Goal: Task Accomplishment & Management: Complete application form

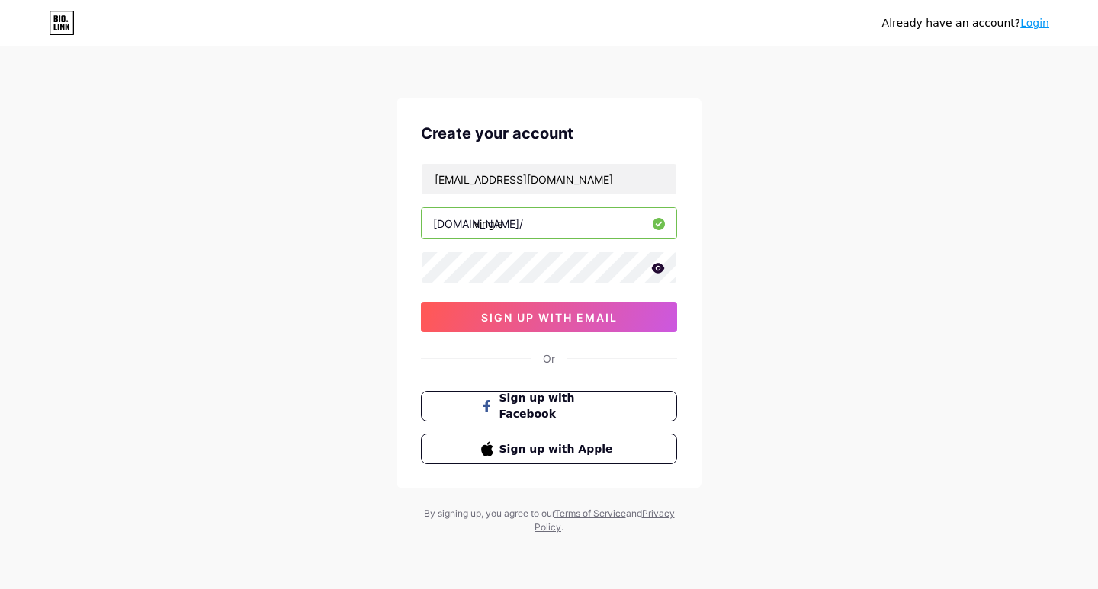
click at [661, 268] on icon at bounding box center [658, 268] width 13 height 10
click at [661, 268] on icon at bounding box center [657, 269] width 13 height 11
click at [526, 316] on span "sign up with email" at bounding box center [549, 317] width 136 height 13
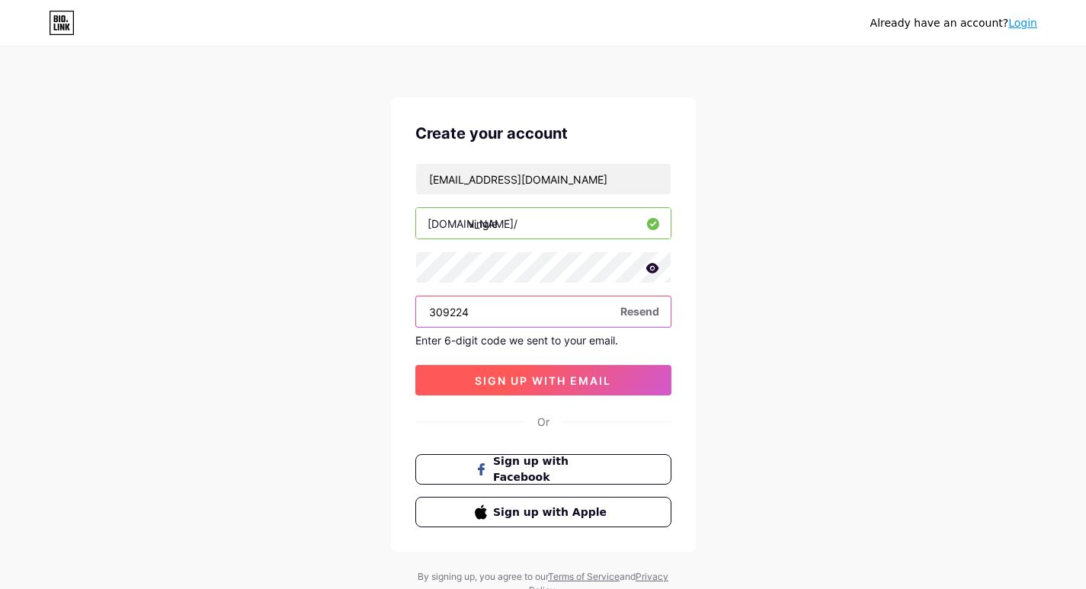
type input "309224"
click at [513, 380] on span "sign up with email" at bounding box center [543, 380] width 136 height 13
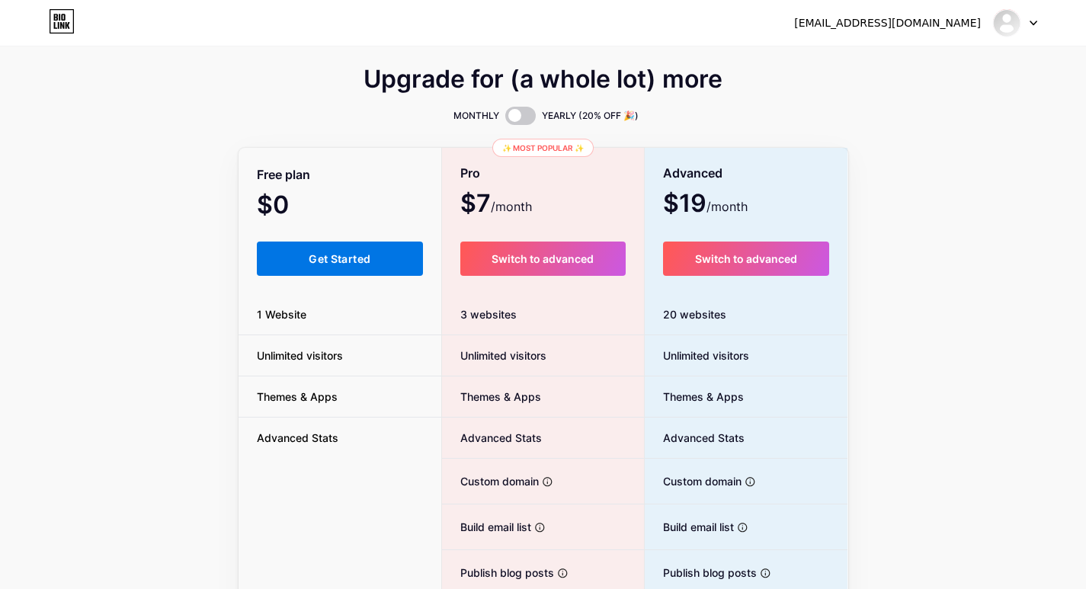
click at [334, 253] on span "Get Started" at bounding box center [340, 258] width 62 height 13
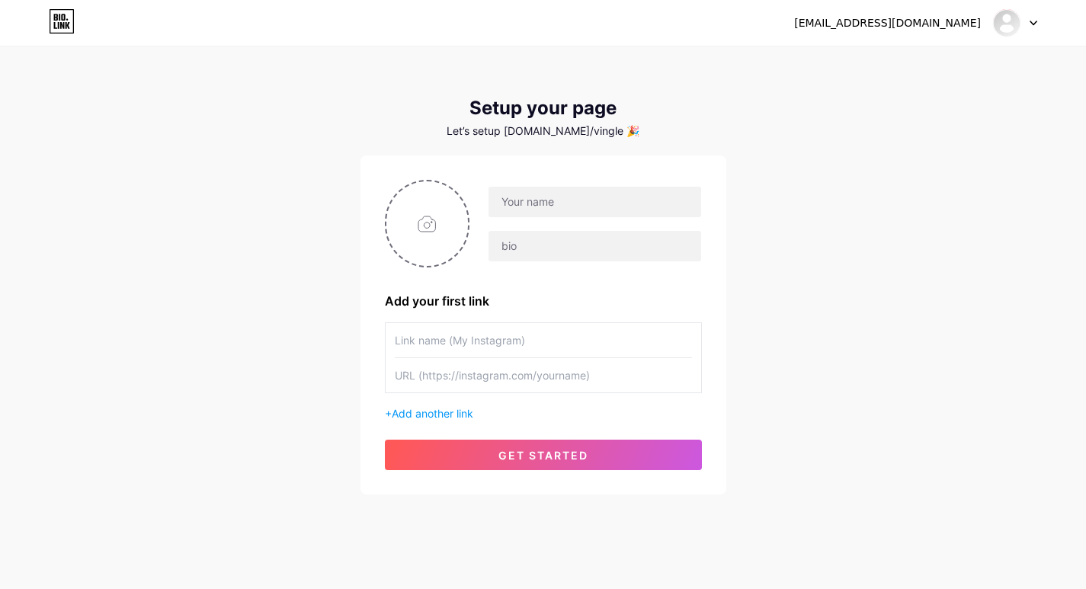
click at [524, 335] on input "text" at bounding box center [543, 340] width 297 height 34
click at [426, 224] on input "file" at bounding box center [428, 223] width 82 height 85
type input "C:\fakepath\pexels-[PERSON_NAME]-8438979.jpg"
click at [445, 336] on input "text" at bounding box center [543, 340] width 297 height 34
click at [425, 220] on img at bounding box center [427, 224] width 85 height 88
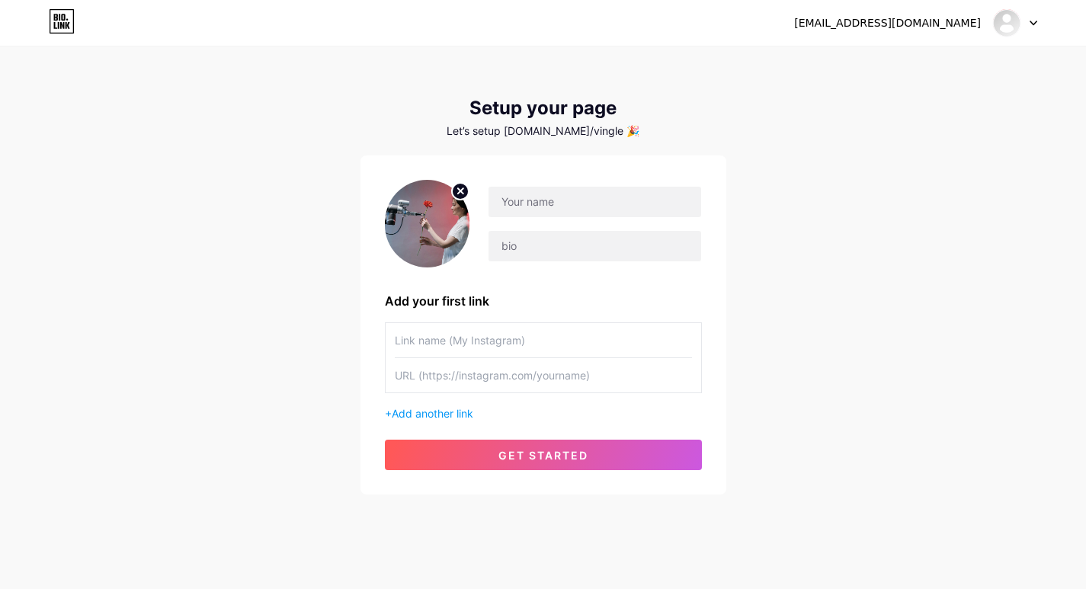
click at [460, 191] on icon at bounding box center [460, 190] width 5 height 5
click at [821, 294] on div "[EMAIL_ADDRESS][DOMAIN_NAME] Dashboard Logout Setup your page Let’s setup [DOMA…" at bounding box center [543, 272] width 1086 height 544
click at [432, 232] on input "file" at bounding box center [428, 223] width 82 height 85
type input "C:\fakepath\rainforce in identity.jpg"
click at [1033, 21] on icon at bounding box center [1034, 23] width 8 height 5
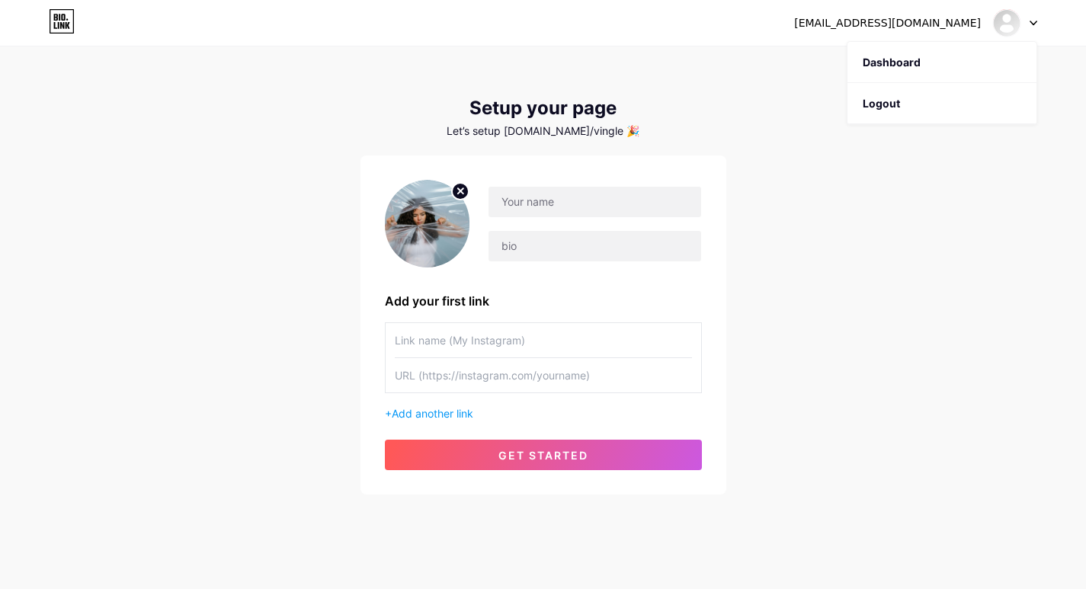
click at [788, 66] on div "[EMAIL_ADDRESS][DOMAIN_NAME] Dashboard Logout Setup your page Let’s setup [DOMA…" at bounding box center [543, 272] width 1086 height 544
click at [1029, 24] on div at bounding box center [1015, 22] width 44 height 27
click at [894, 59] on link "Dashboard" at bounding box center [942, 62] width 189 height 41
